Goal: Task Accomplishment & Management: Manage account settings

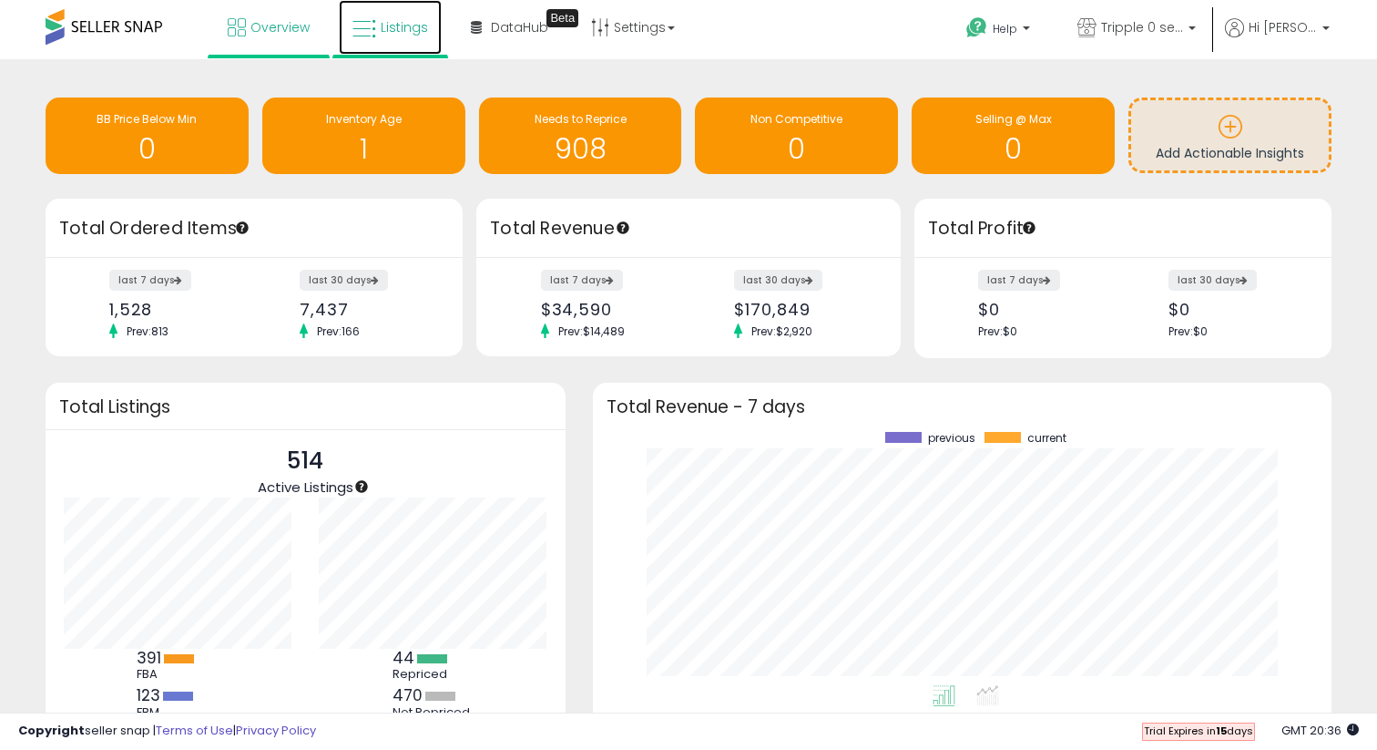
click at [399, 35] on span "Listings" at bounding box center [404, 27] width 47 height 18
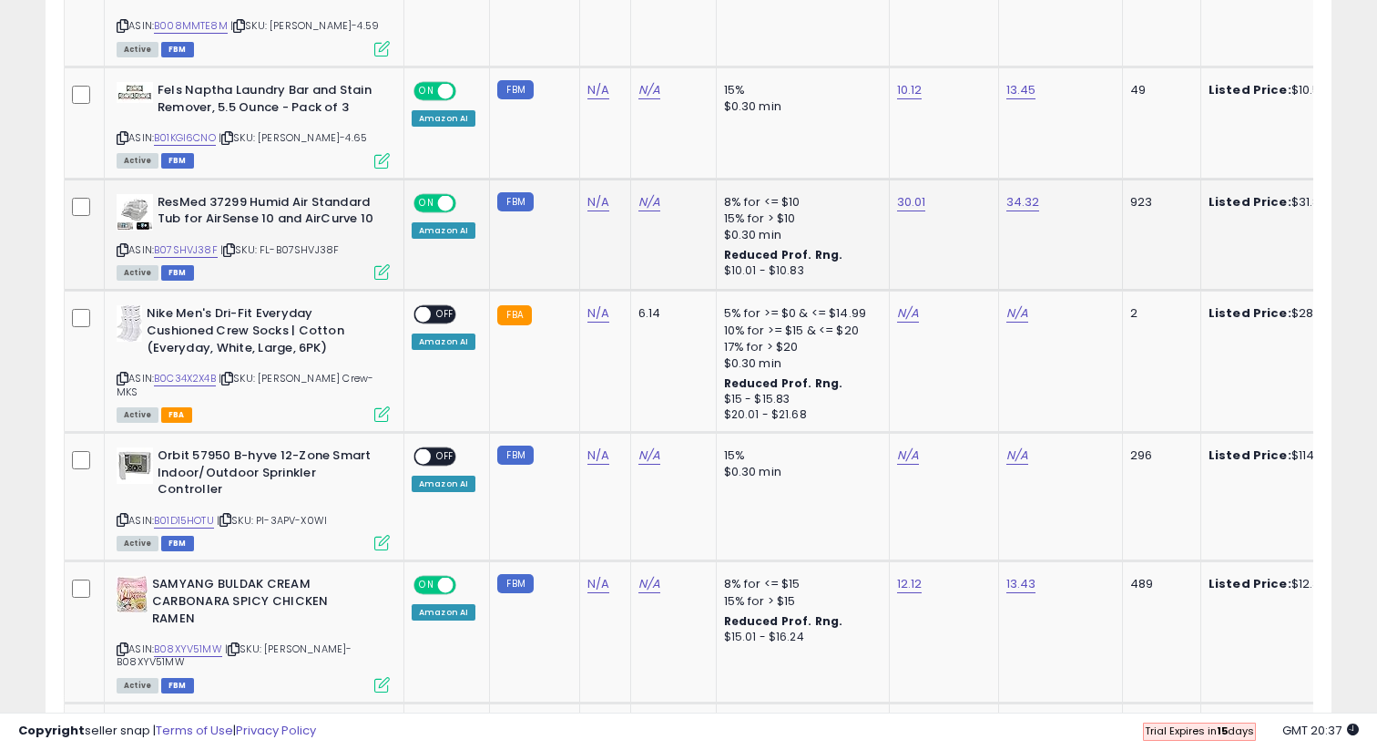
scroll to position [2158, 0]
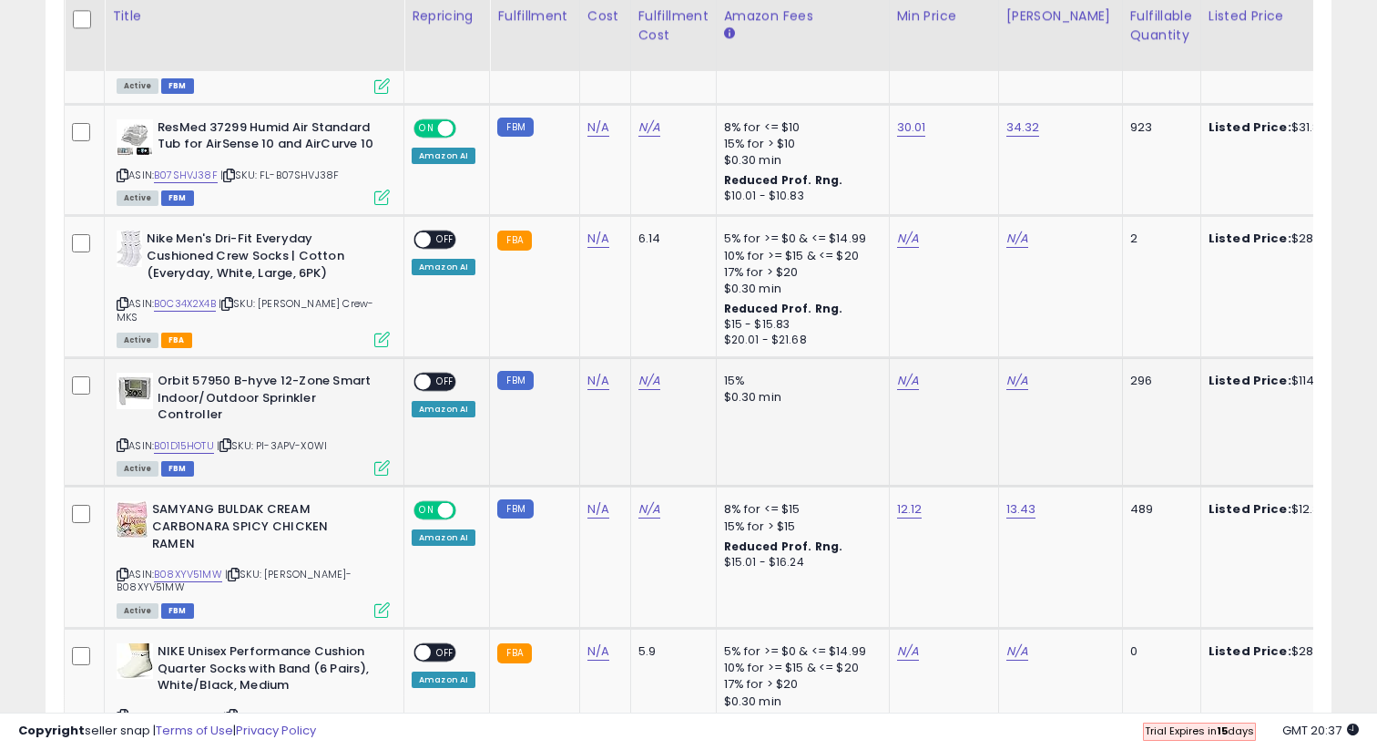
click at [448, 374] on span "OFF" at bounding box center [445, 381] width 29 height 15
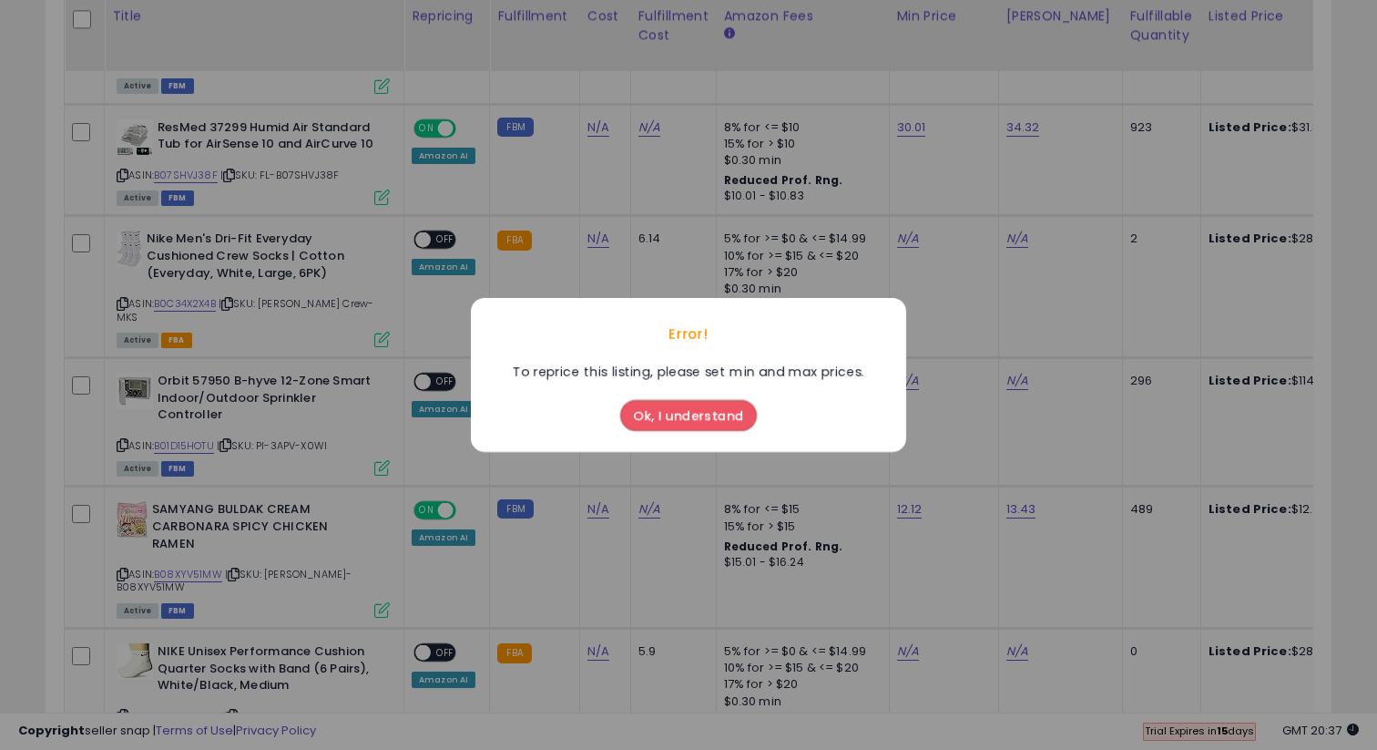
click at [679, 413] on button "Ok, I understand" at bounding box center [688, 415] width 137 height 31
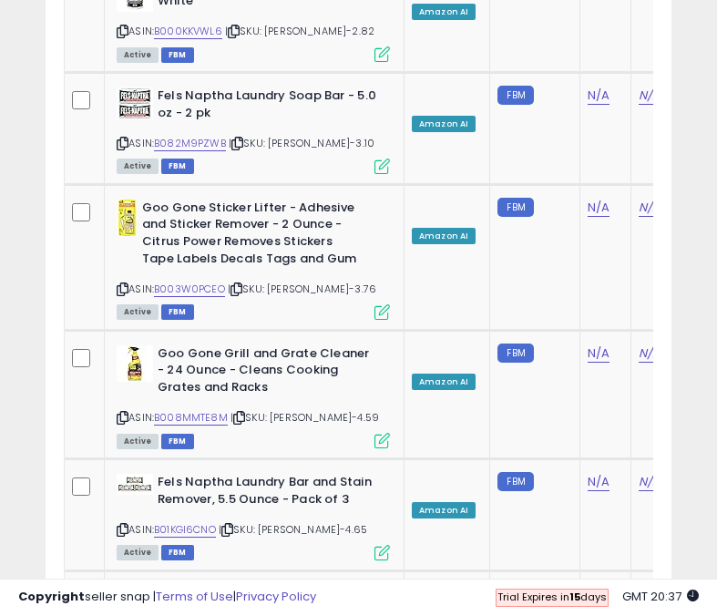
scroll to position [910616, 910354]
